Goal: Task Accomplishment & Management: Manage account settings

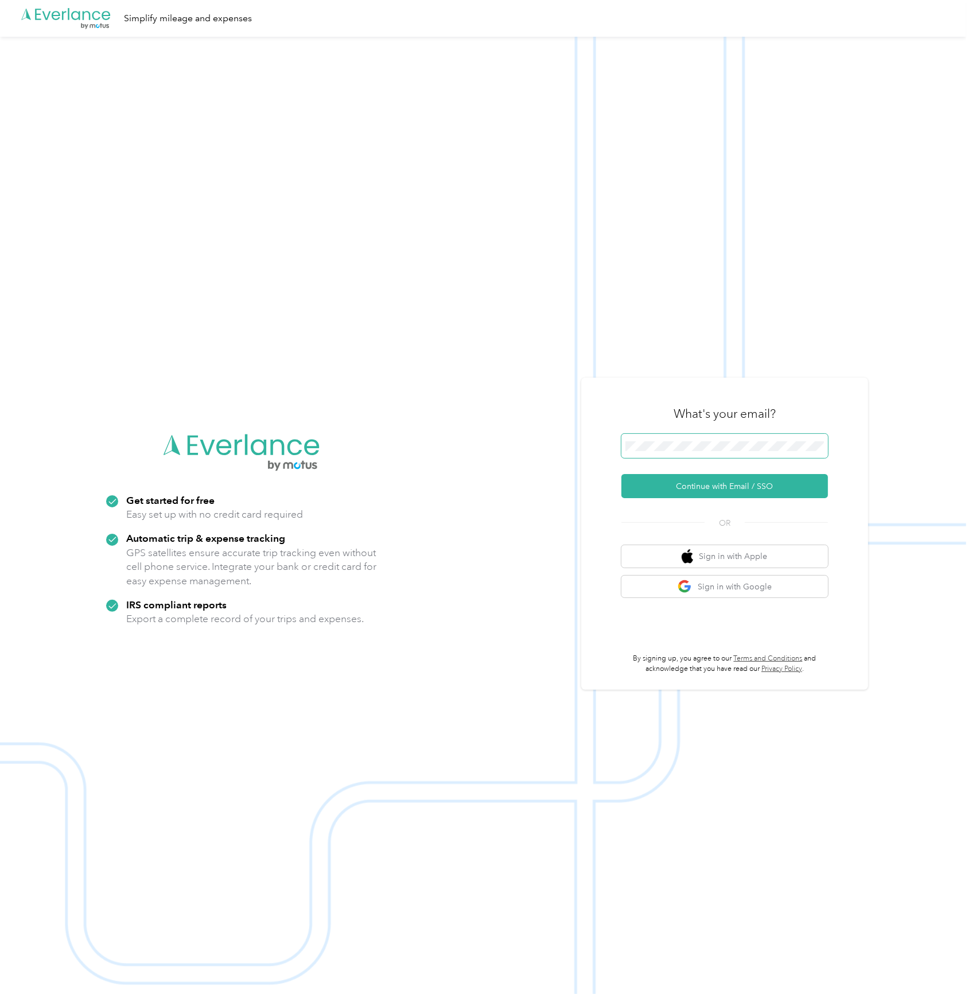
click at [621, 474] on button "Continue with Email / SSO" at bounding box center [724, 486] width 207 height 24
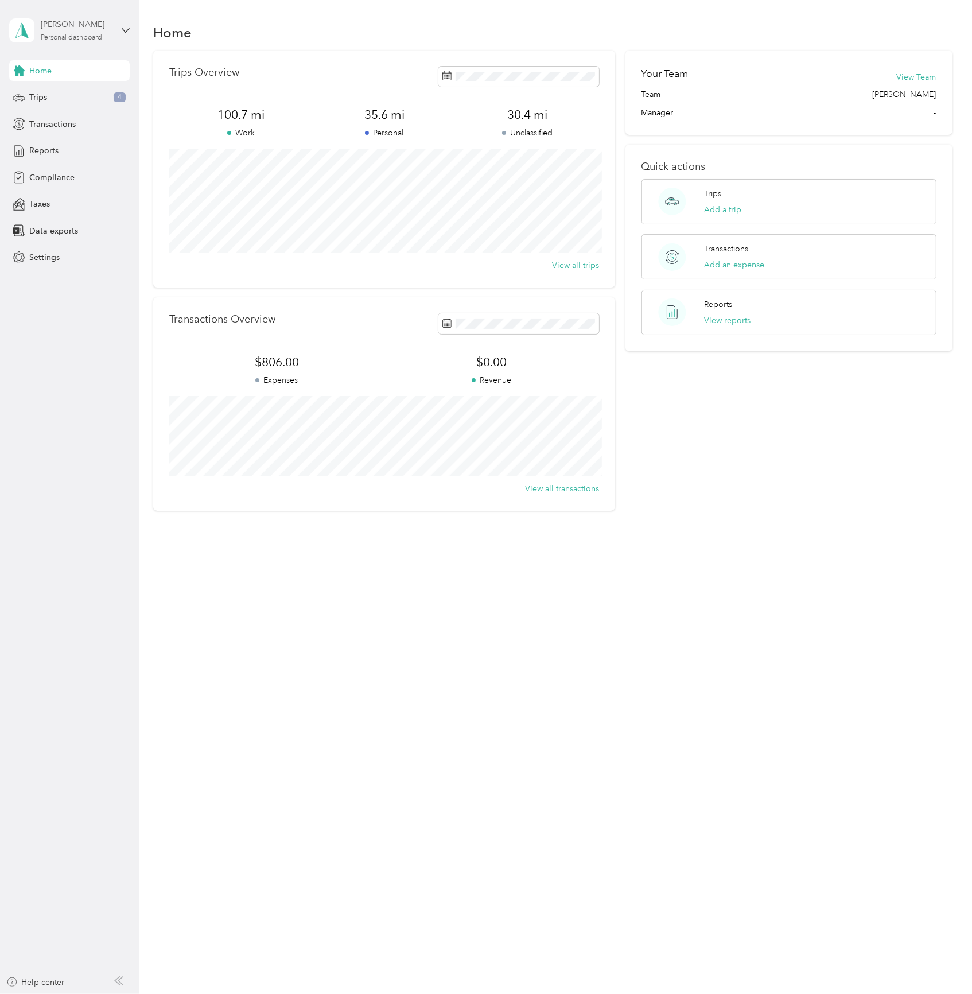
click at [75, 36] on div "Personal dashboard" at bounding box center [71, 37] width 61 height 7
drag, startPoint x: 98, startPoint y: 360, endPoint x: 86, endPoint y: 313, distance: 48.4
click at [97, 359] on aside "Jacob I. Wilson Personal dashboard Home Trips 4 Transactions Reports Compliance…" at bounding box center [69, 497] width 139 height 994
click at [53, 254] on span "Settings" at bounding box center [44, 257] width 30 height 12
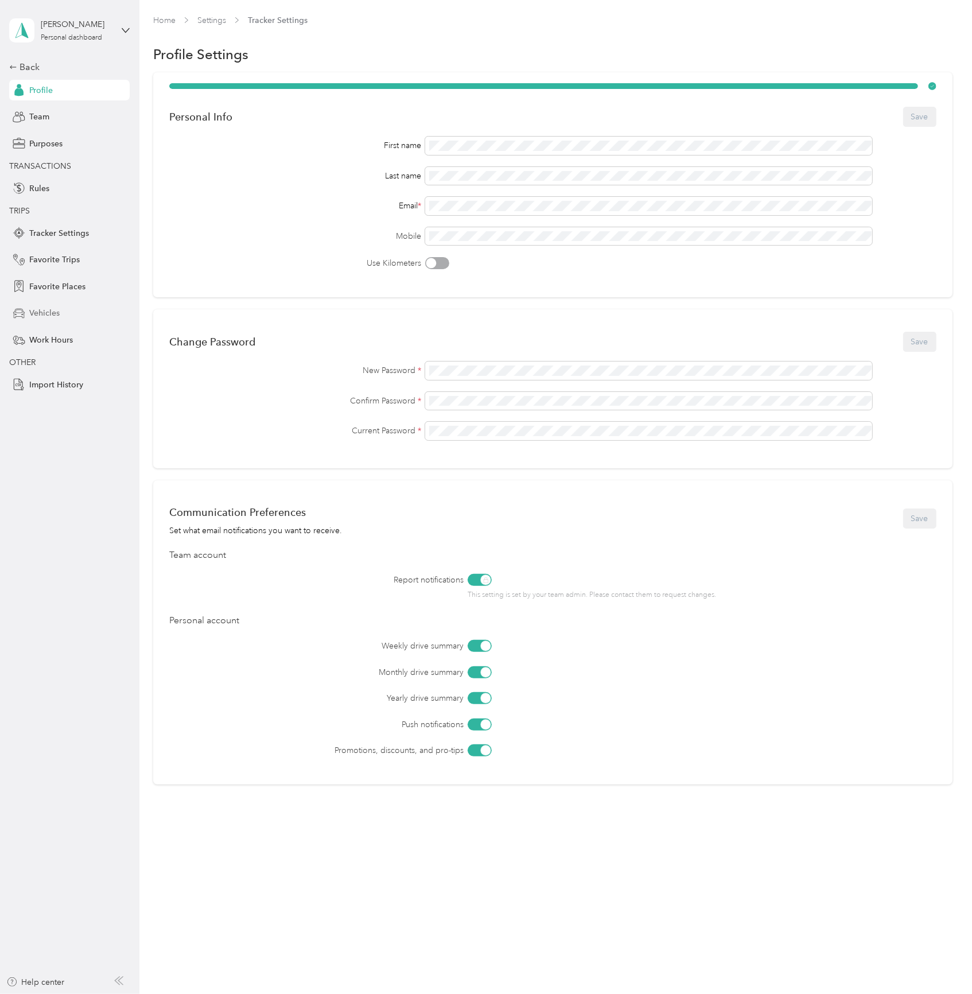
click at [40, 306] on div "Vehicles" at bounding box center [69, 313] width 120 height 21
